Goal: Find specific page/section: Find specific page/section

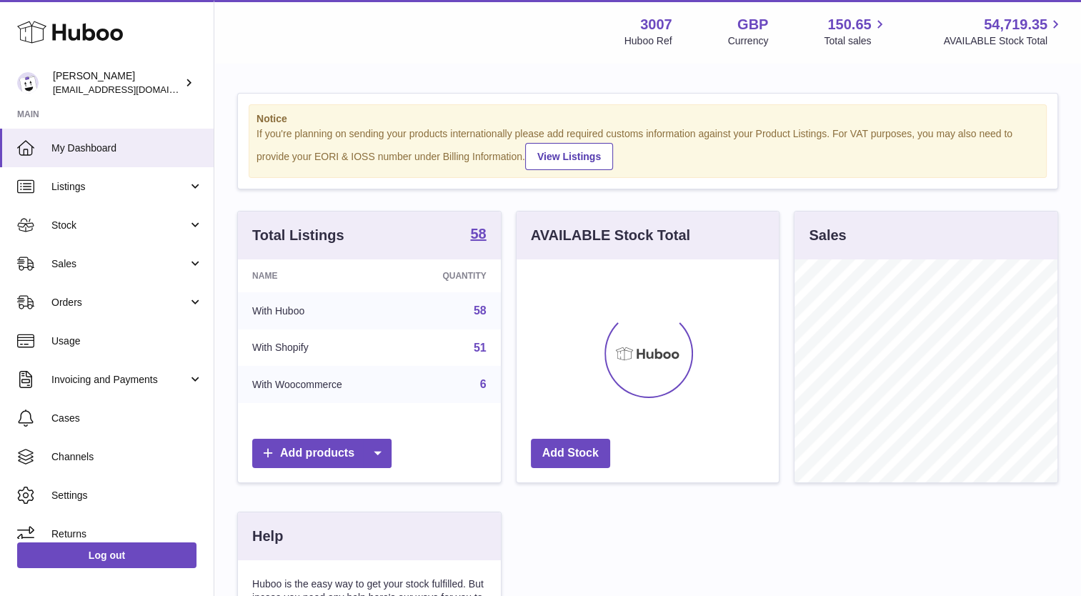
scroll to position [223, 263]
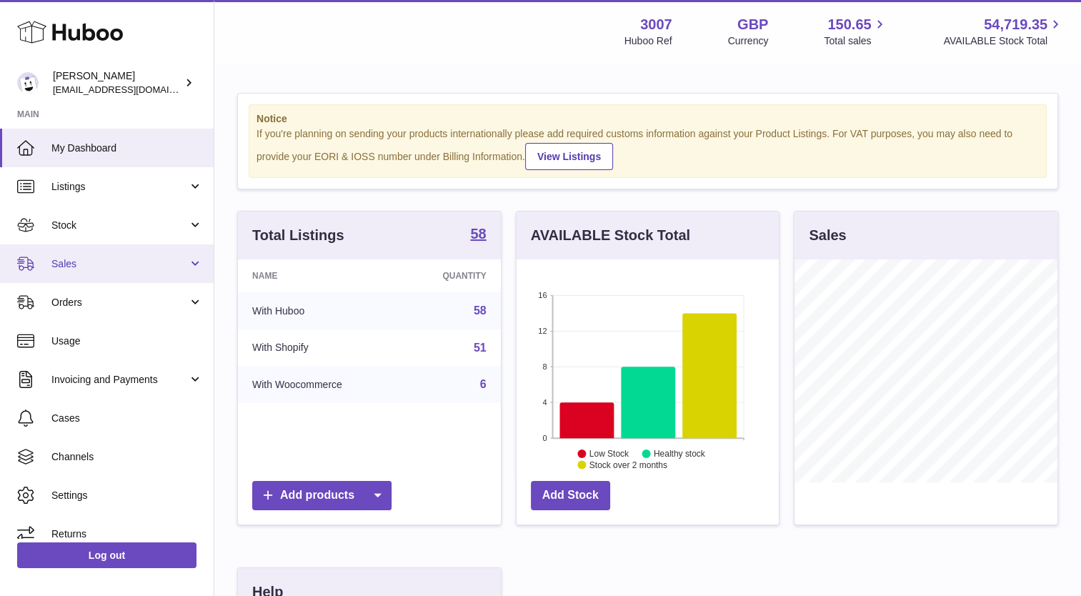
click at [114, 256] on link "Sales" at bounding box center [107, 263] width 214 height 39
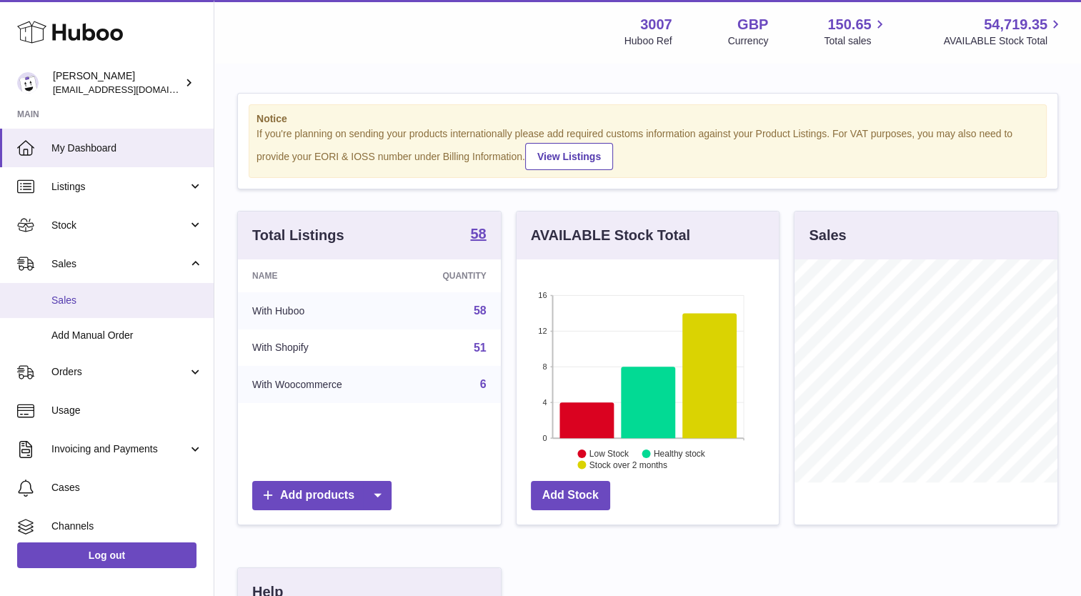
click at [100, 308] on link "Sales" at bounding box center [107, 300] width 214 height 35
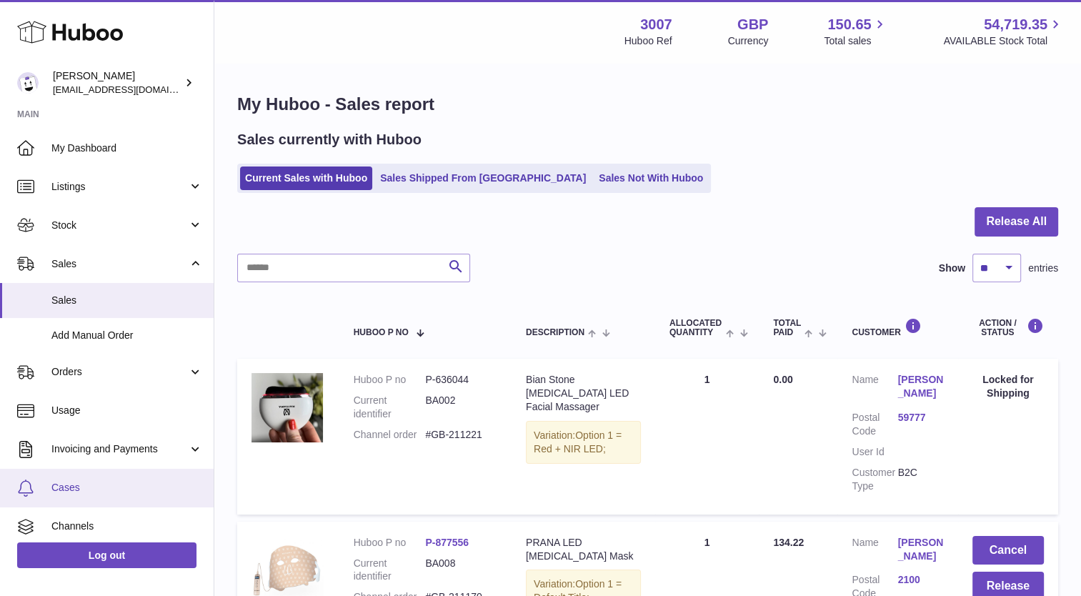
click at [94, 485] on span "Cases" at bounding box center [127, 488] width 152 height 14
